Goal: Find specific page/section: Find specific page/section

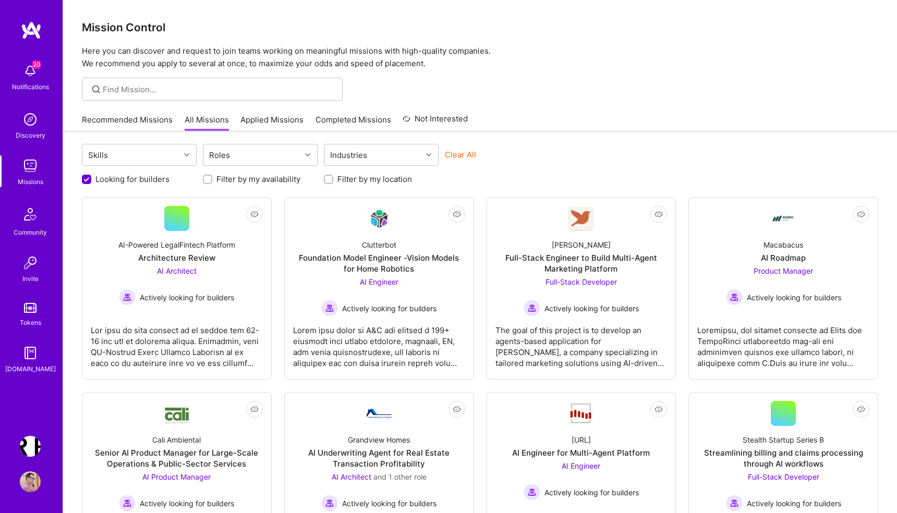
scroll to position [53, 0]
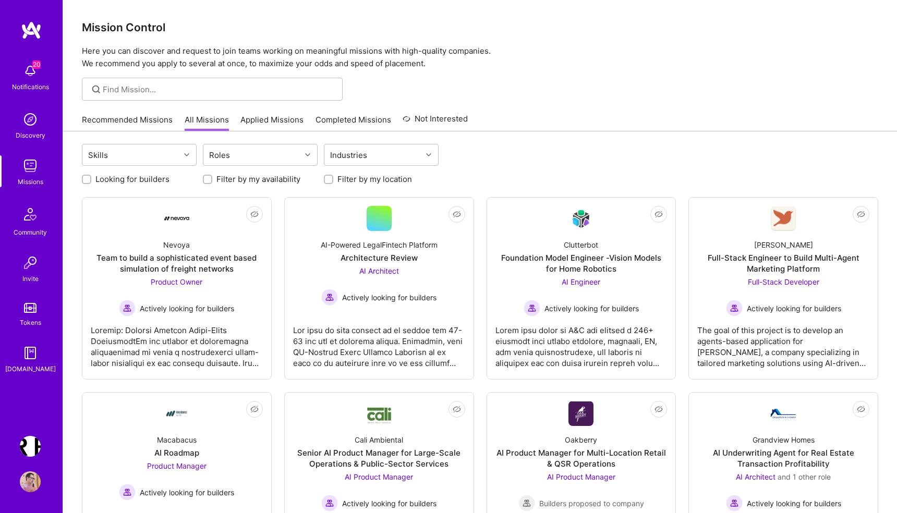
scroll to position [52, 0]
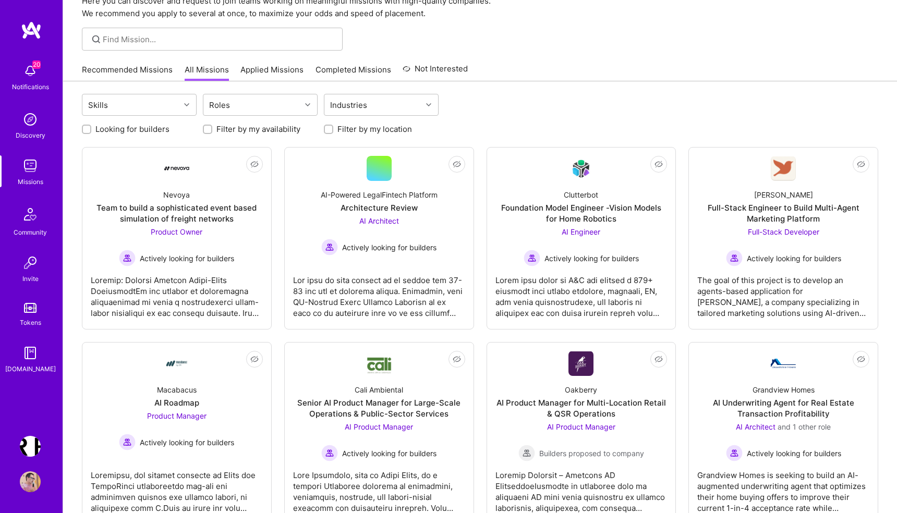
click at [36, 172] on img at bounding box center [30, 165] width 21 height 21
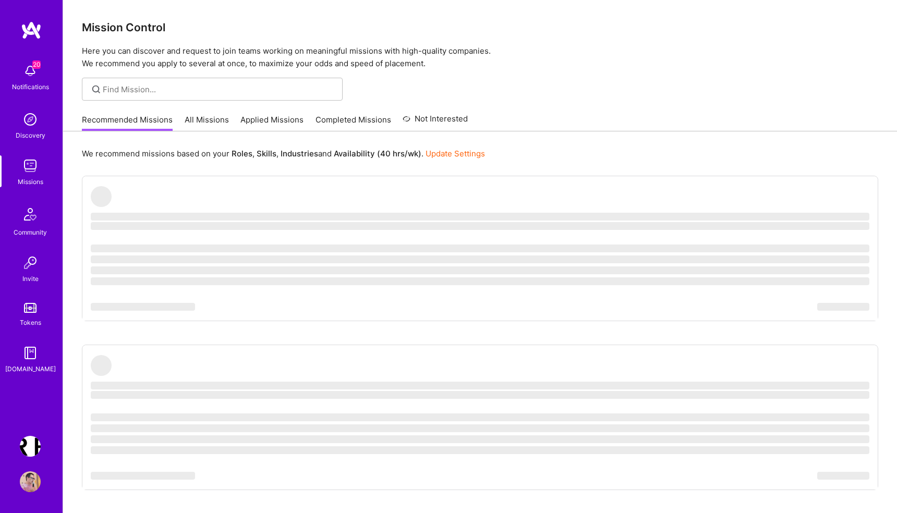
click at [36, 172] on img at bounding box center [30, 165] width 21 height 21
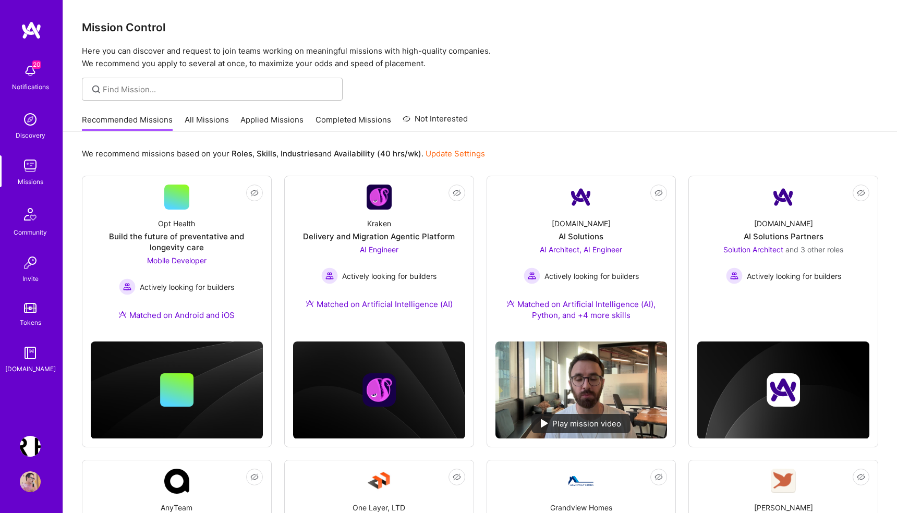
click at [623, 127] on div "Recommended Missions All Missions Applied Missions Completed Missions Not Inter…" at bounding box center [480, 119] width 796 height 22
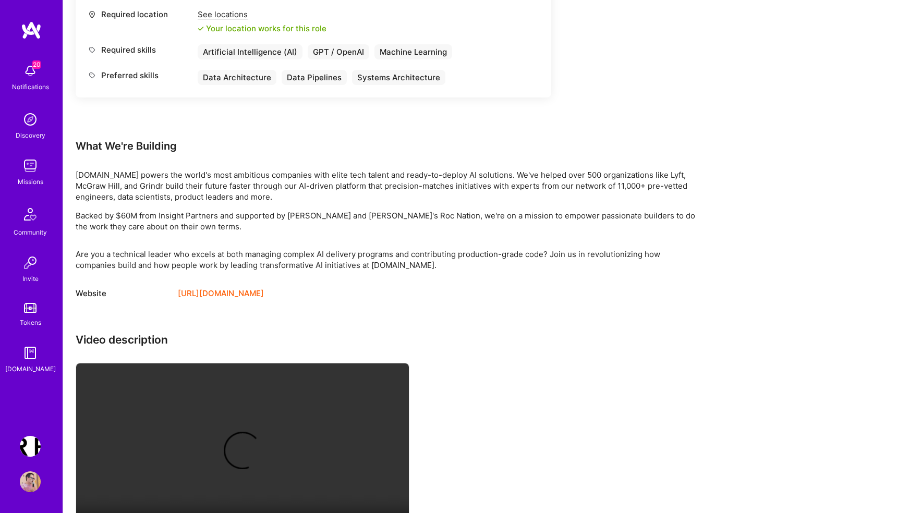
scroll to position [952, 0]
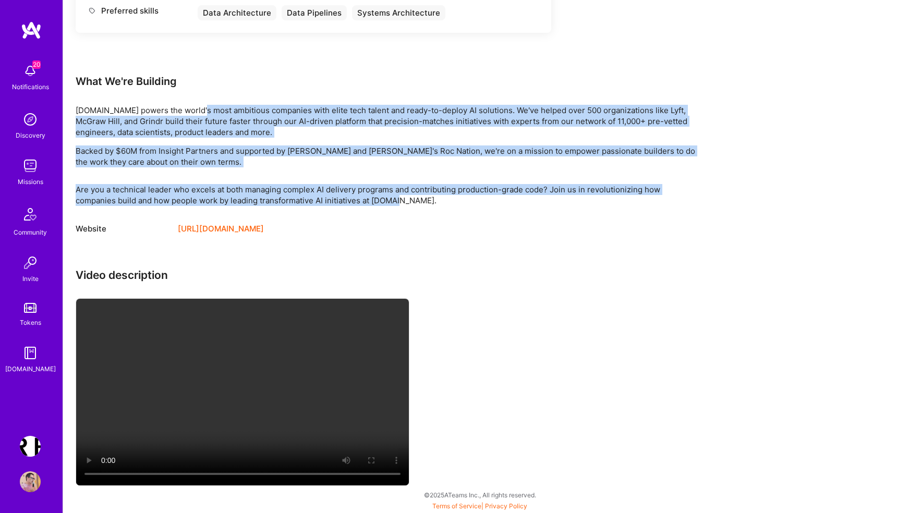
drag, startPoint x: 354, startPoint y: 199, endPoint x: 196, endPoint y: 113, distance: 180.3
click at [278, 152] on p "Backed by $60M from Insight Partners and supported by Adam Grant and Jay-Z's Ro…" at bounding box center [389, 156] width 626 height 22
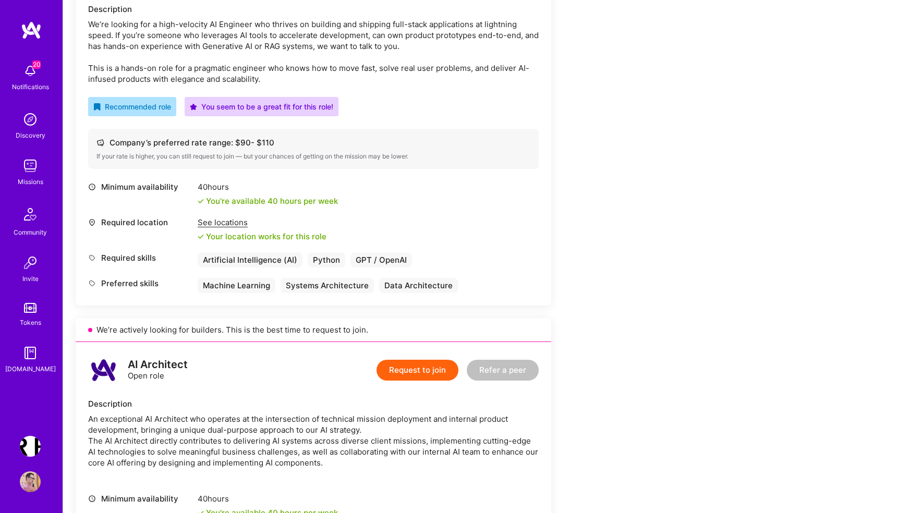
scroll to position [0, 0]
